Goal: Information Seeking & Learning: Learn about a topic

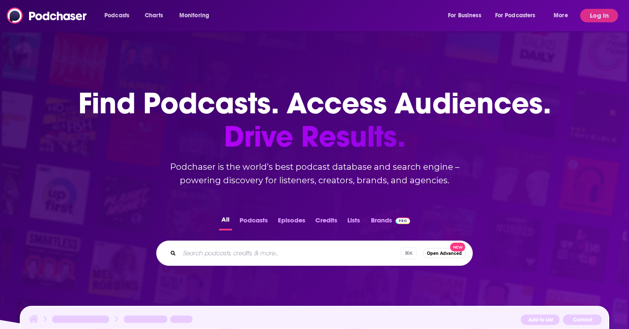
click at [199, 249] on input "Search podcasts, credits, & more..." at bounding box center [289, 252] width 221 height 13
type input "principality welsh rugby union podcast"
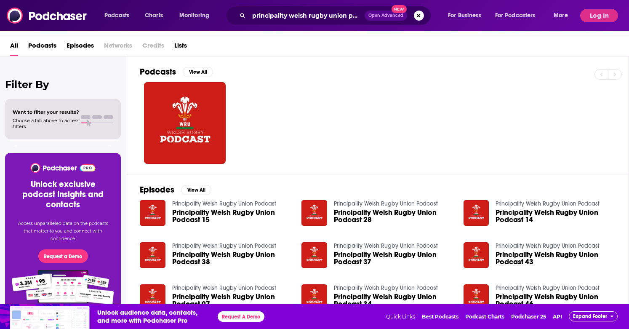
click at [42, 46] on span "Podcasts" at bounding box center [42, 47] width 28 height 17
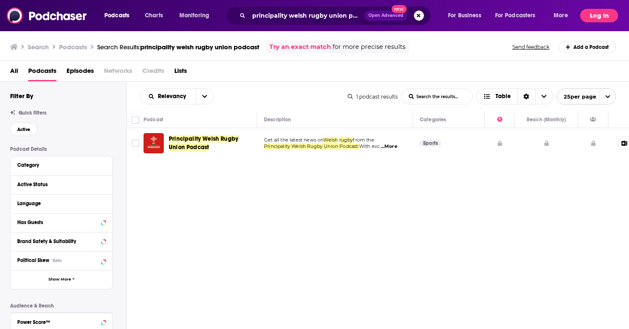
click at [605, 16] on button "Log In" at bounding box center [599, 15] width 38 height 13
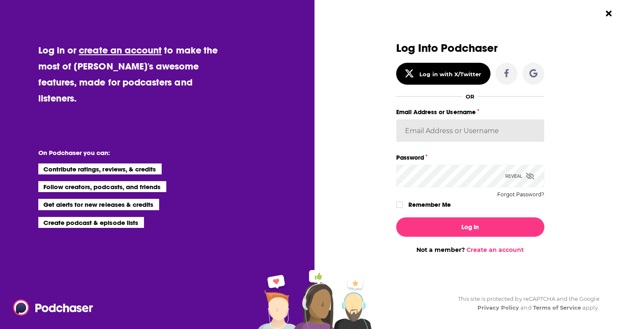
type input "NicolaLynch"
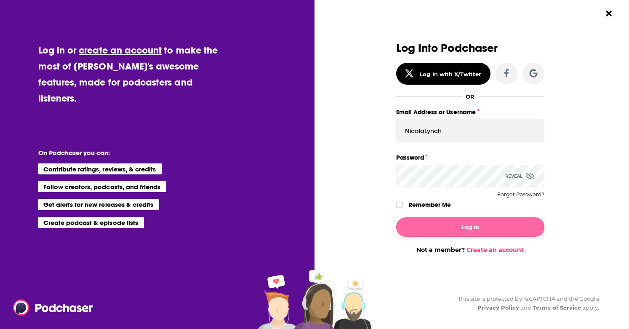
click at [450, 230] on button "Log In" at bounding box center [470, 226] width 148 height 19
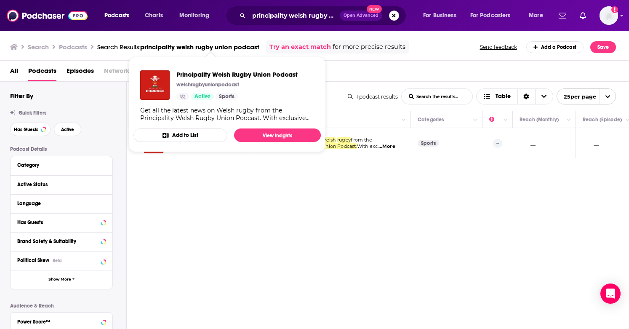
click at [200, 141] on button "Add to List" at bounding box center [180, 134] width 94 height 13
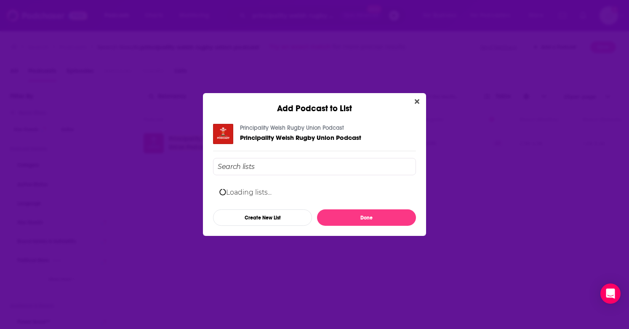
click at [416, 124] on div "Principality Welsh Rugby Union Podcast Principality Welsh Rugby Union Podcast L…" at bounding box center [314, 175] width 203 height 102
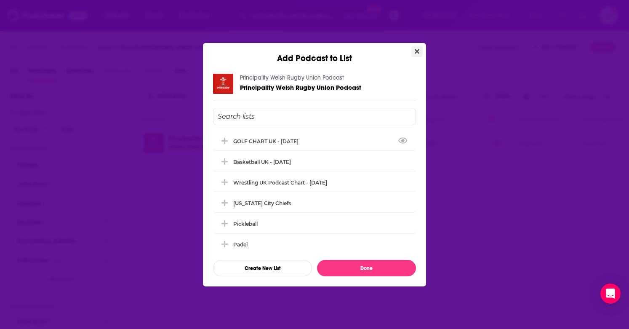
click at [418, 50] on icon "Close" at bounding box center [417, 51] width 5 height 5
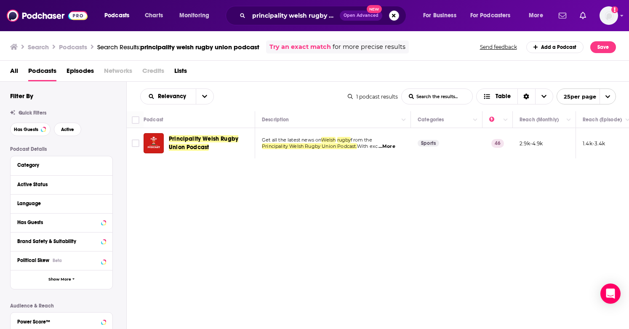
click at [216, 200] on div "Relevancy List Search Input Search the results... Table 1 podcast results List …" at bounding box center [378, 231] width 503 height 299
drag, startPoint x: 605, startPoint y: 143, endPoint x: 519, endPoint y: 143, distance: 86.7
click at [519, 143] on tr "Principality Welsh Rugby Union Podcast Get all the latest news on Welsh rugby f…" at bounding box center [443, 143] width 633 height 30
copy tr "2.9k-4.9k 1.4k-3.4k"
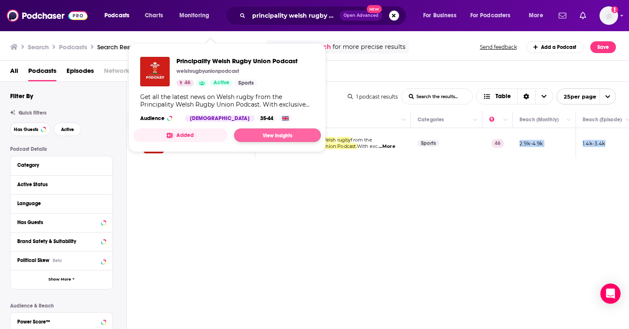
click at [272, 136] on link "View Insights" at bounding box center [277, 134] width 87 height 13
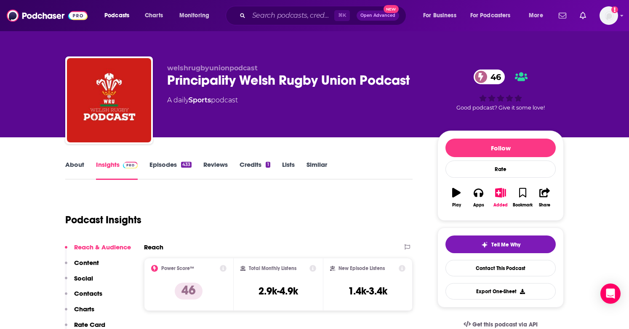
click at [160, 168] on link "Episodes 433" at bounding box center [170, 169] width 42 height 19
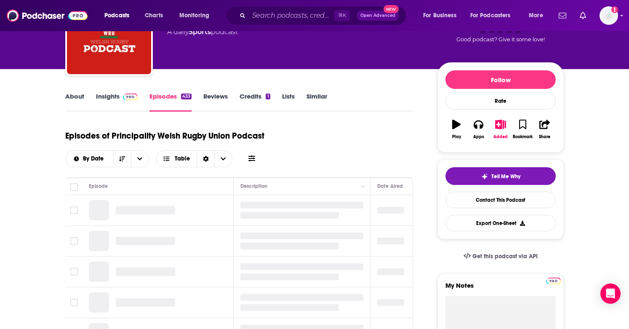
scroll to position [77, 0]
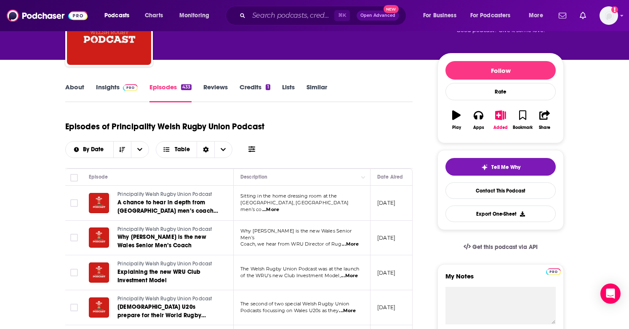
click at [279, 206] on span "...More" at bounding box center [270, 209] width 17 height 7
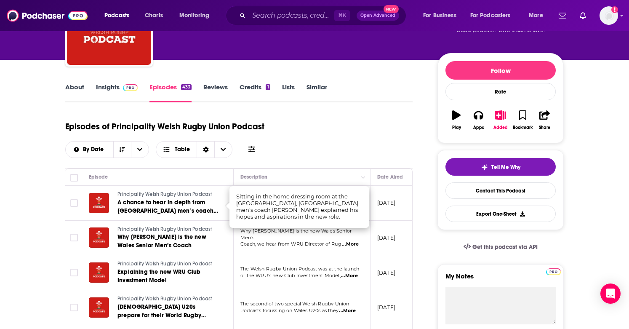
click at [354, 166] on div "Episodes of Principality Welsh Rugby Union Podcast By Date Table" at bounding box center [238, 142] width 347 height 53
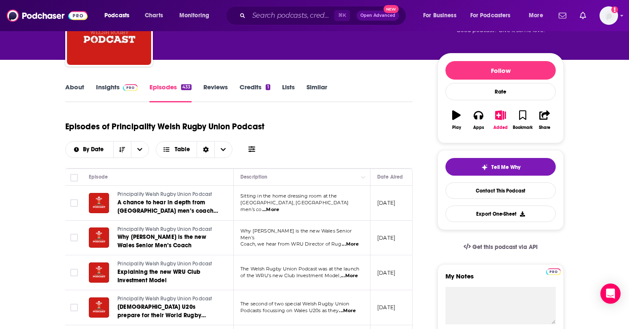
click at [352, 241] on span "...More" at bounding box center [350, 244] width 17 height 7
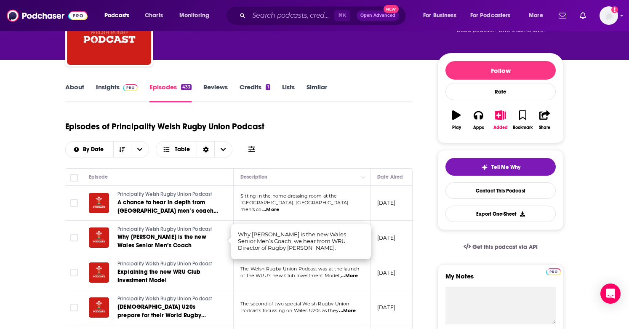
click at [370, 145] on div "Episodes of Principality Welsh Rugby Union Podcast By Date Table" at bounding box center [238, 137] width 347 height 42
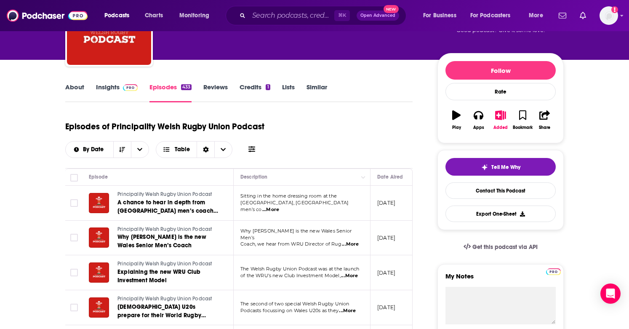
click at [351, 273] on span "...More" at bounding box center [349, 275] width 17 height 7
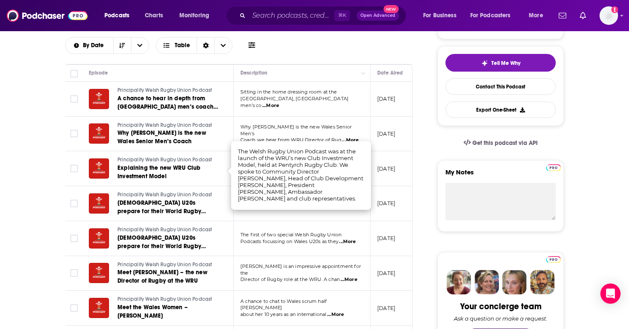
scroll to position [210, 0]
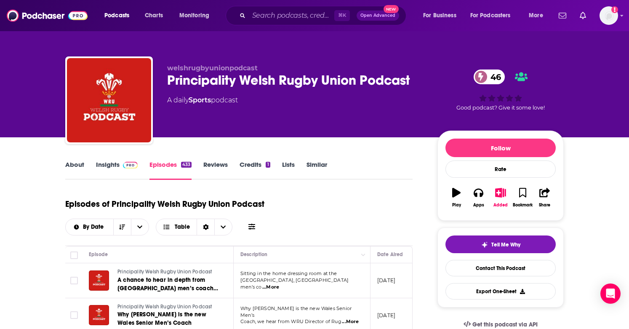
scroll to position [0, 0]
click at [106, 165] on link "Insights" at bounding box center [117, 169] width 42 height 19
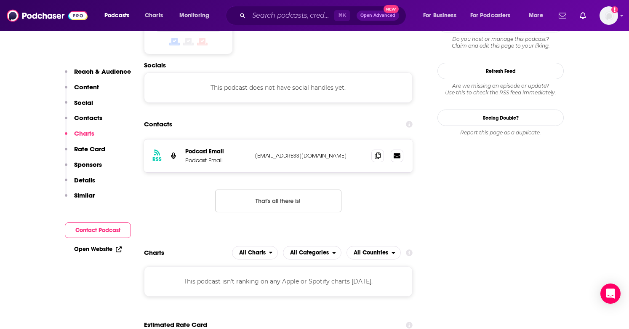
scroll to position [412, 0]
